Goal: Task Accomplishment & Management: Manage account settings

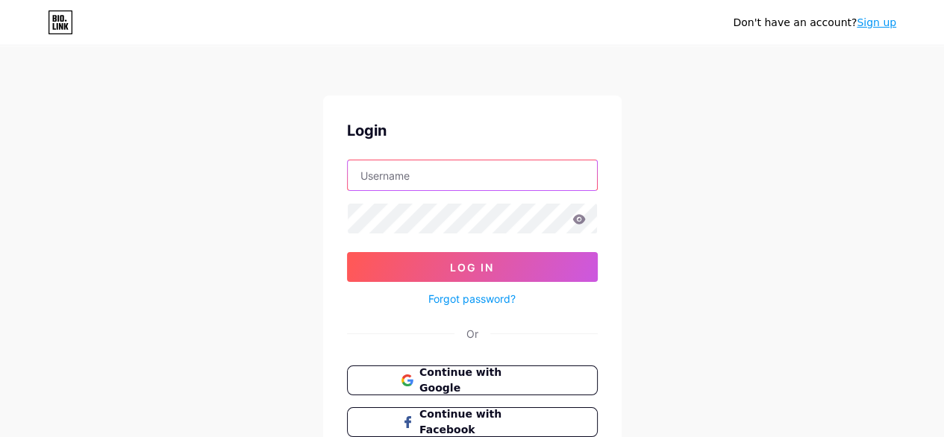
click at [441, 184] on input "text" at bounding box center [472, 175] width 249 height 30
type input "[EMAIL_ADDRESS][DOMAIN_NAME]"
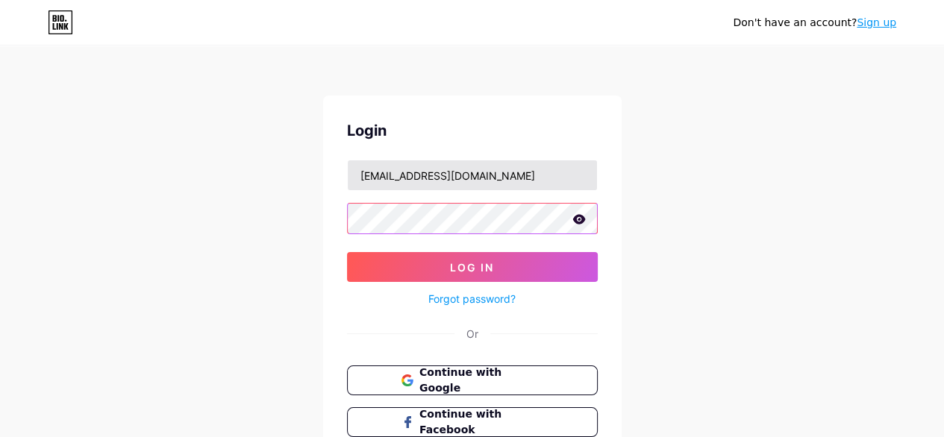
click at [347, 252] on button "Log In" at bounding box center [472, 267] width 251 height 30
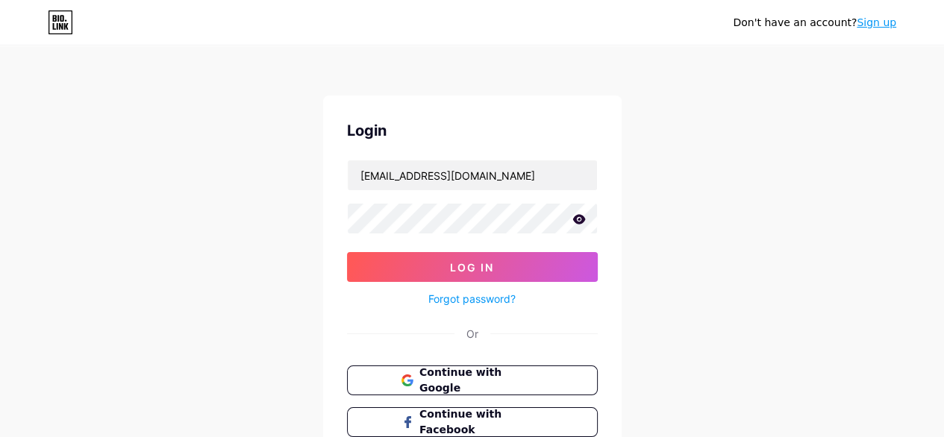
click at [579, 222] on icon at bounding box center [578, 219] width 13 height 10
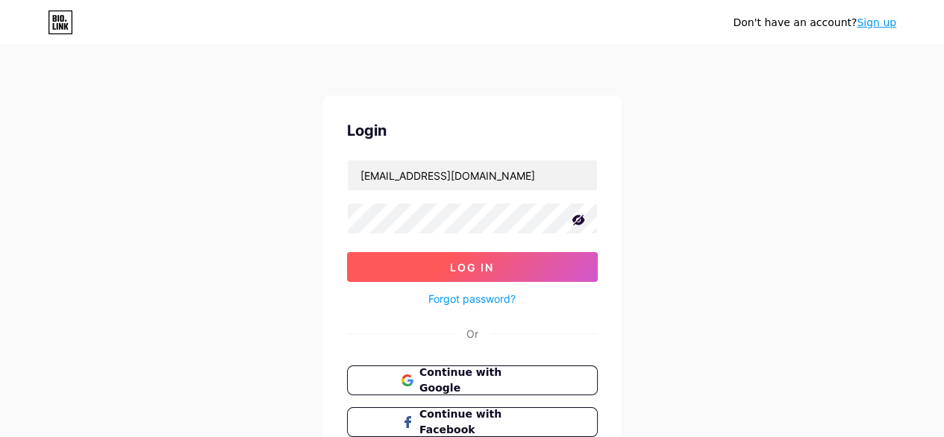
click at [481, 266] on span "Log In" at bounding box center [472, 267] width 44 height 13
click at [482, 275] on button "Log In" at bounding box center [472, 267] width 251 height 30
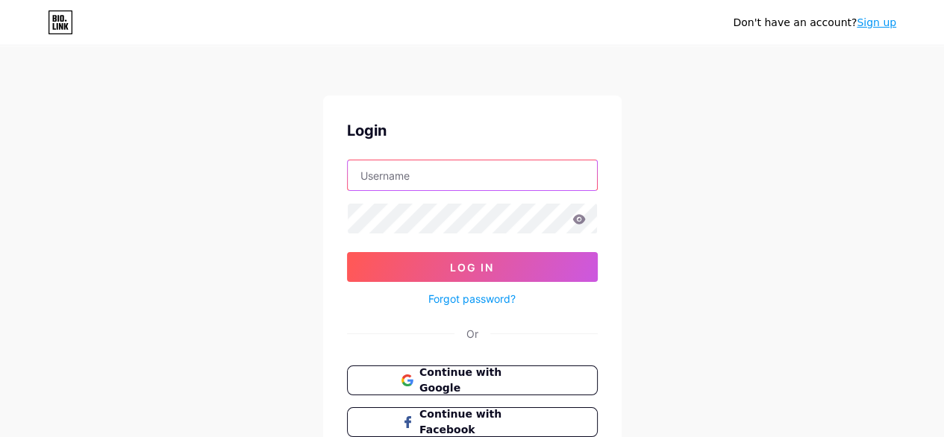
click at [406, 174] on input "text" at bounding box center [472, 175] width 249 height 30
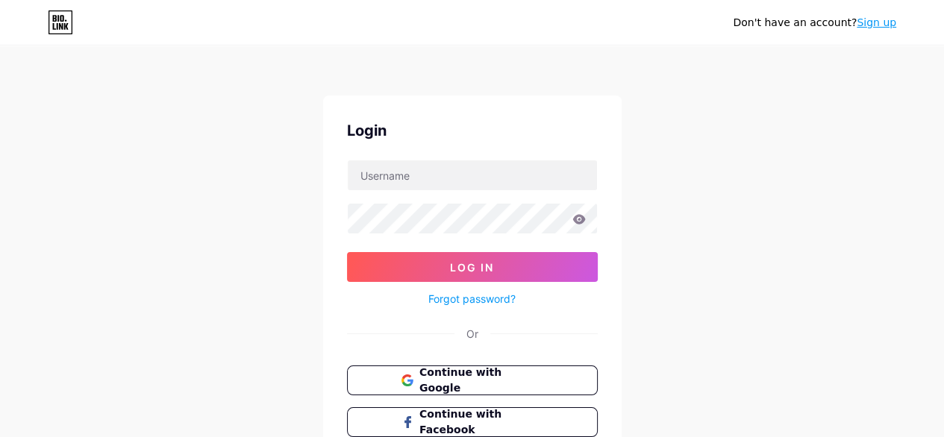
click at [465, 301] on link "Forgot password?" at bounding box center [471, 299] width 87 height 16
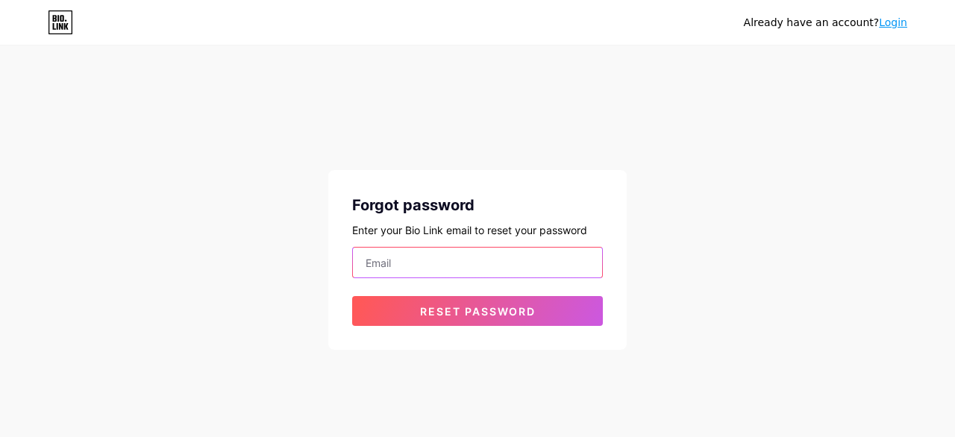
click at [391, 256] on input "email" at bounding box center [477, 263] width 249 height 30
type input "[EMAIL_ADDRESS][DOMAIN_NAME]"
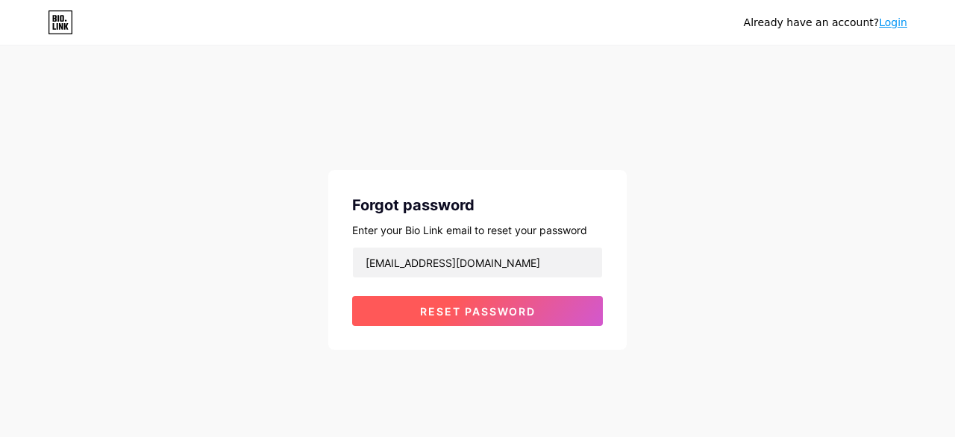
click at [516, 308] on span "Reset password" at bounding box center [478, 311] width 116 height 13
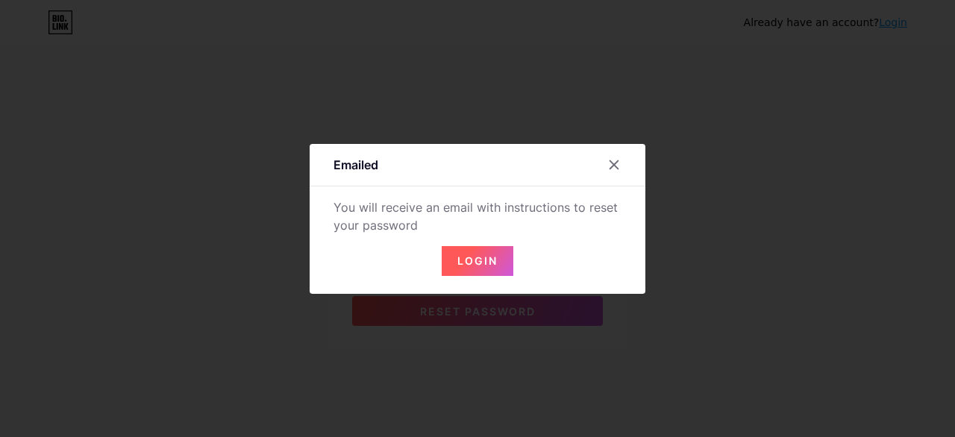
click at [463, 272] on button "Login" at bounding box center [478, 261] width 72 height 30
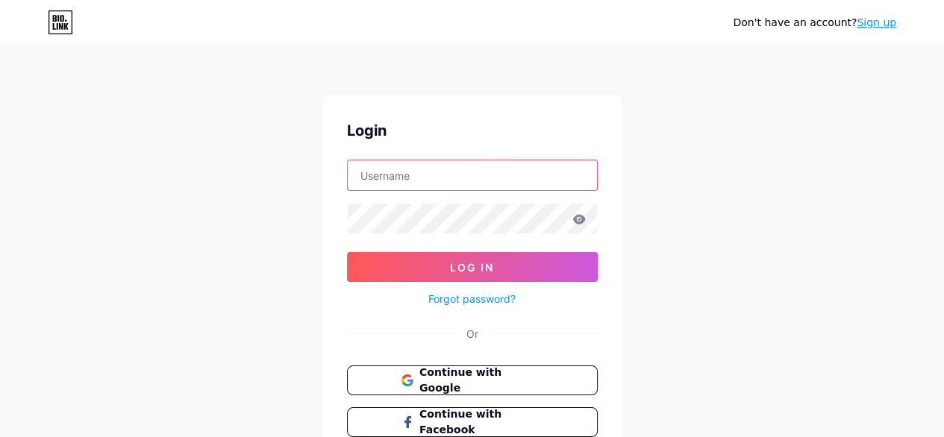
click at [554, 180] on input "text" at bounding box center [472, 175] width 249 height 30
type input "[EMAIL_ADDRESS][DOMAIN_NAME]"
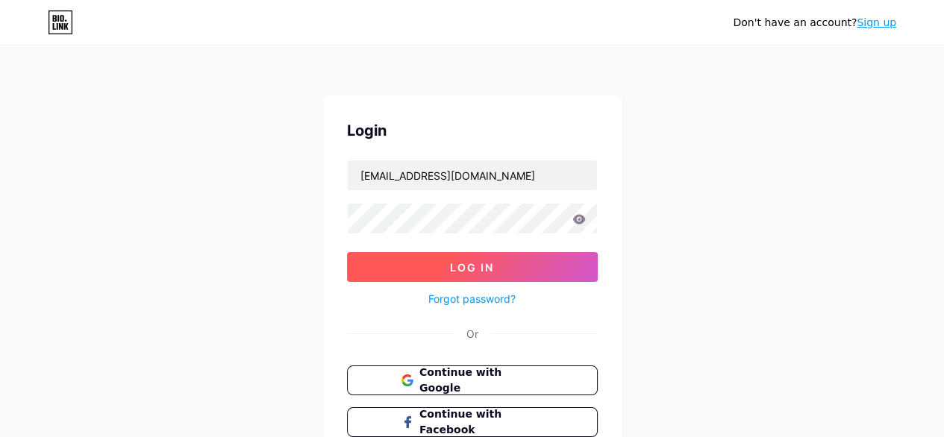
click at [500, 266] on button "Log In" at bounding box center [472, 267] width 251 height 30
